Goal: Entertainment & Leisure: Consume media (video, audio)

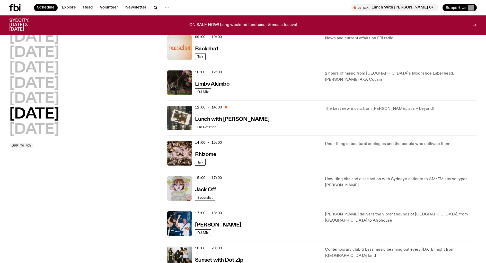
scroll to position [126, 0]
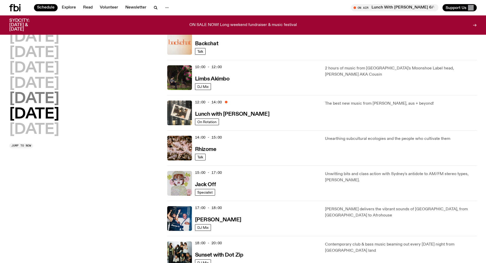
click at [45, 97] on h2 "[DATE]" at bounding box center [34, 99] width 50 height 14
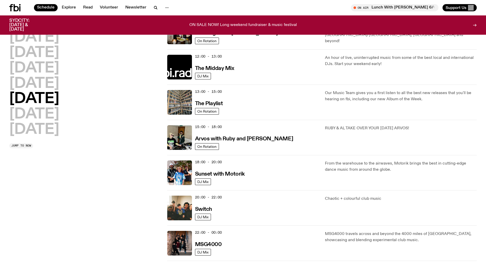
scroll to position [143, 0]
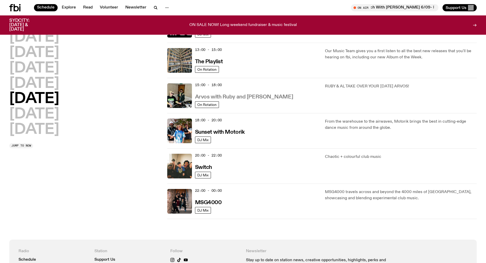
click at [204, 97] on h3 "Arvos with Ruby and [PERSON_NAME]" at bounding box center [244, 96] width 98 height 5
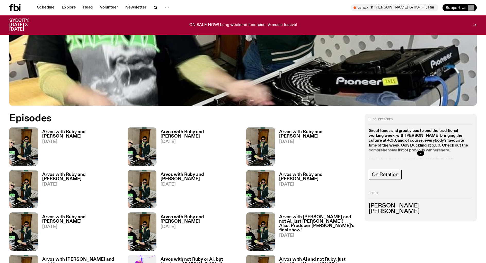
scroll to position [177, 0]
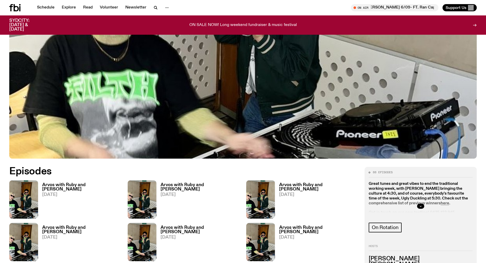
click at [86, 182] on div "Arvos with [PERSON_NAME] and Al [DATE]" at bounding box center [79, 199] width 83 height 38
click at [81, 184] on h3 "Arvos with Ruby and [PERSON_NAME]" at bounding box center [81, 187] width 79 height 9
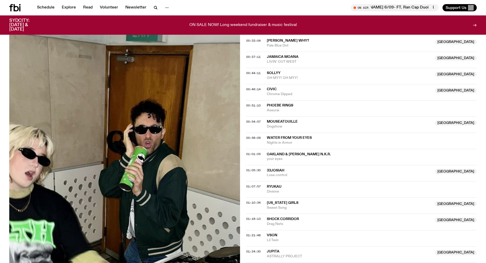
scroll to position [281, 0]
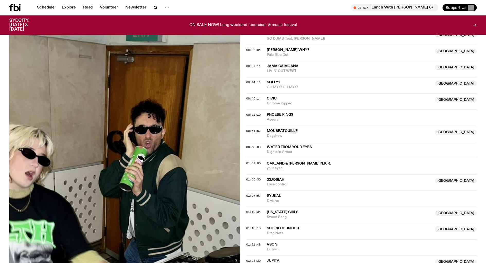
click at [298, 162] on span "oakland & [PERSON_NAME] N.K.R." at bounding box center [299, 164] width 64 height 4
